Goal: Transaction & Acquisition: Purchase product/service

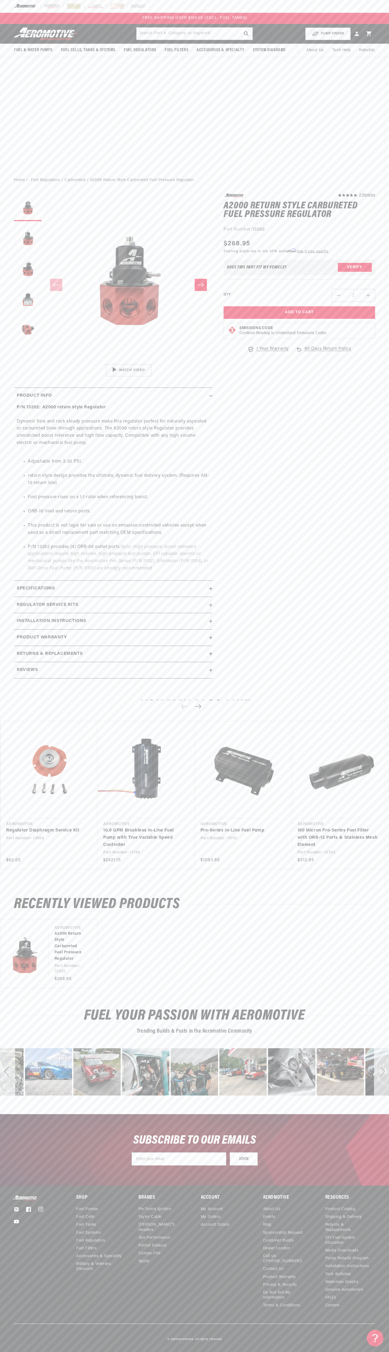
click at [154, 17] on span "FREE SHIPPING OVER $109.00 (EXCL. FUEL TANKS)" at bounding box center [194, 18] width 105 height 4
click at [389, 704] on div "You may also like" at bounding box center [194, 705] width 389 height 13
click at [26, 1347] on html "Skip to content Your cart Your cart is empty Loading... You may also like Subto…" at bounding box center [194, 676] width 389 height 1352
click at [24, 656] on body "Skip to content Your cart Your cart is empty Loading... You may also like Subto…" at bounding box center [194, 676] width 389 height 1352
